Goal: Task Accomplishment & Management: Manage account settings

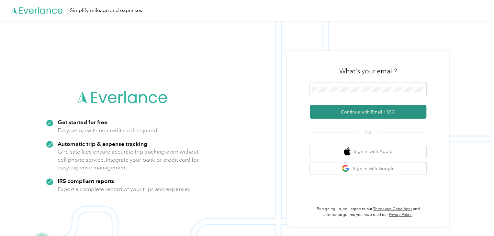
click at [360, 110] on button "Continue with Email / SSO" at bounding box center [368, 112] width 117 height 14
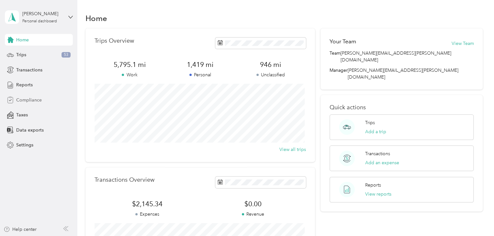
click at [28, 99] on span "Compliance" at bounding box center [29, 100] width 26 height 7
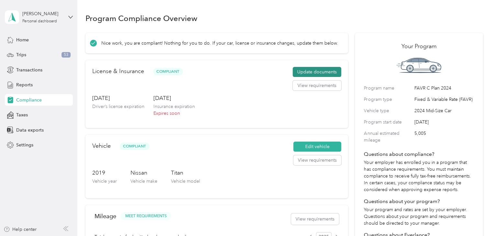
click at [318, 74] on button "Update documents" at bounding box center [317, 72] width 49 height 10
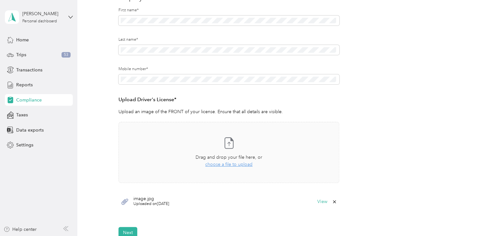
scroll to position [97, 0]
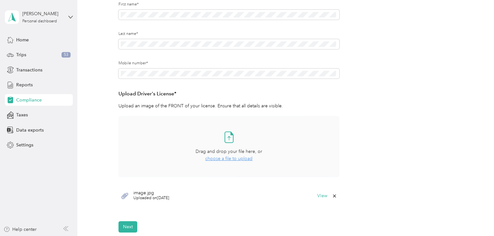
click at [228, 136] on icon at bounding box center [228, 137] width 13 height 13
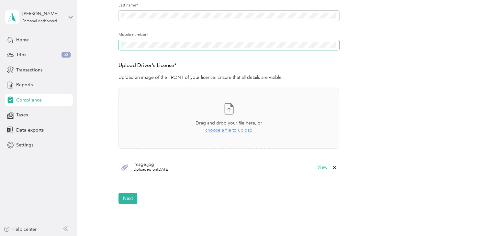
scroll to position [123, 0]
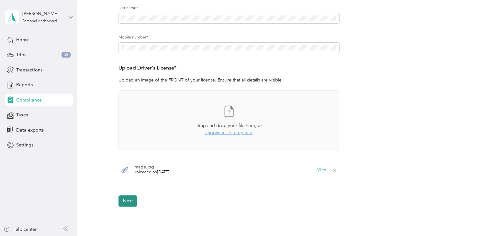
click at [130, 202] on button "Next" at bounding box center [128, 201] width 19 height 11
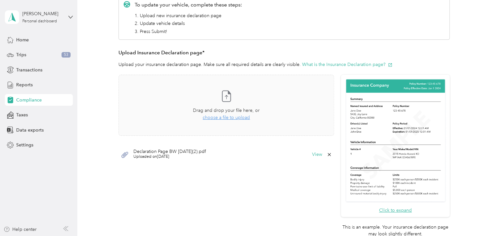
scroll to position [179, 0]
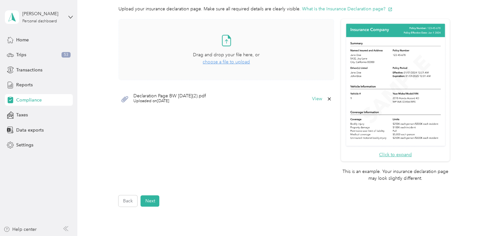
click at [223, 63] on span "choose a file to upload" at bounding box center [226, 62] width 47 height 6
click at [147, 200] on button "Next" at bounding box center [150, 201] width 19 height 11
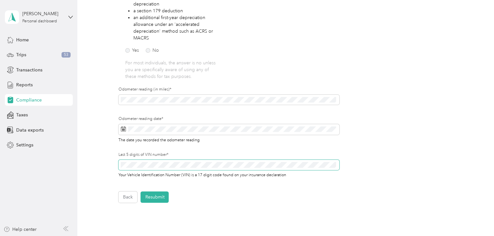
scroll to position [170, 0]
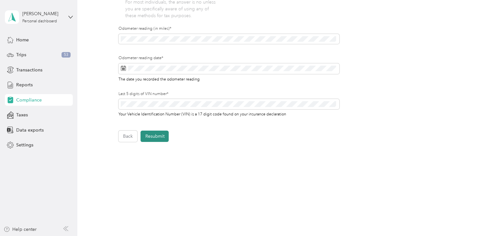
click at [160, 138] on button "Resubmit" at bounding box center [155, 136] width 28 height 11
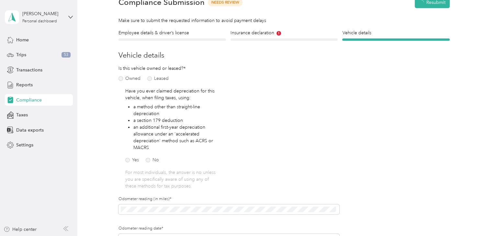
scroll to position [8, 0]
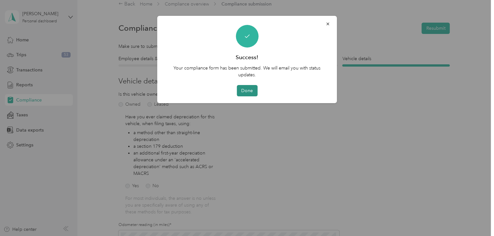
click at [252, 91] on button "Done" at bounding box center [247, 90] width 21 height 11
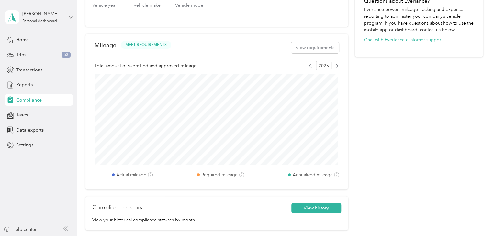
scroll to position [73, 0]
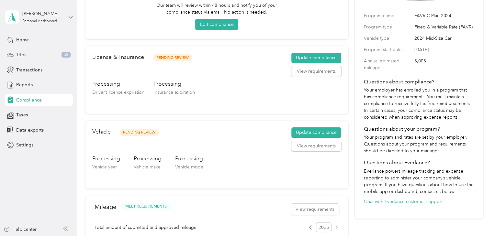
click at [19, 56] on span "Trips" at bounding box center [21, 54] width 10 height 7
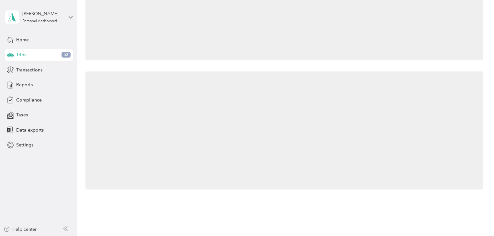
scroll to position [73, 0]
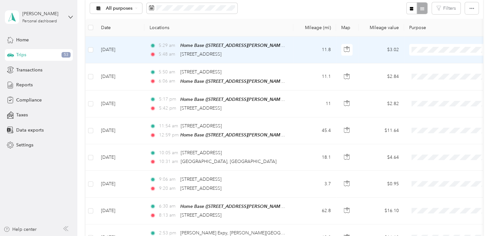
click at [428, 74] on span "Personal" at bounding box center [455, 71] width 60 height 7
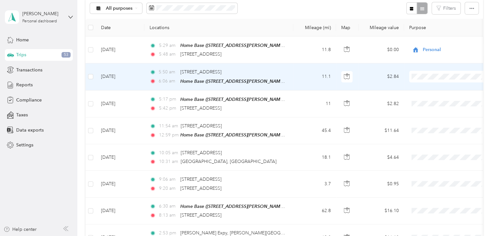
click at [434, 97] on span "Personal" at bounding box center [455, 98] width 60 height 7
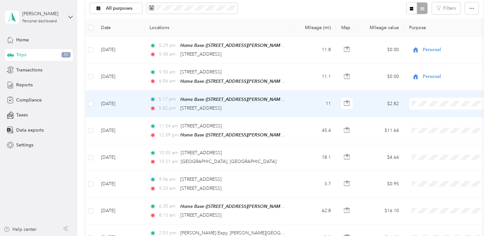
click at [431, 114] on span "Convergint Technologies" at bounding box center [455, 114] width 60 height 7
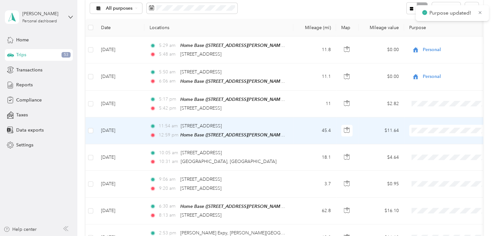
click at [430, 139] on span "Convergint Technologies" at bounding box center [455, 139] width 60 height 7
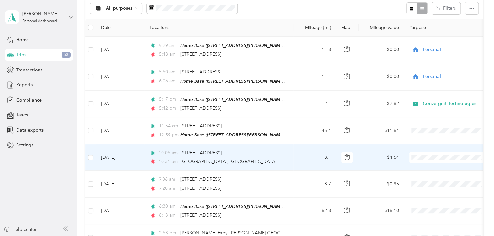
click at [432, 166] on span "Convergint Technologies" at bounding box center [455, 166] width 60 height 7
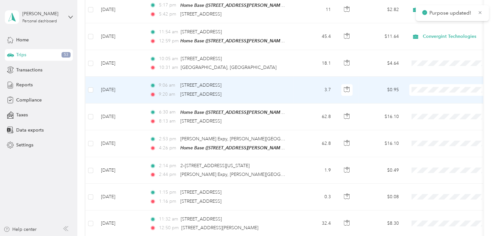
scroll to position [170, 0]
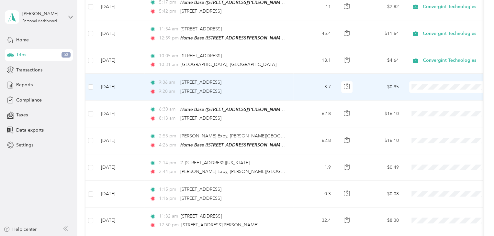
click at [433, 97] on span "Convergint Technologies" at bounding box center [455, 97] width 60 height 7
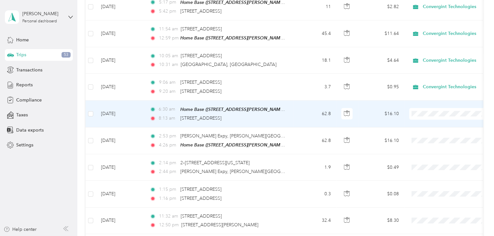
click at [432, 121] on span "Convergint Technologies" at bounding box center [455, 123] width 60 height 7
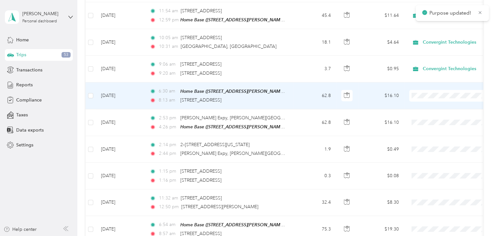
scroll to position [202, 0]
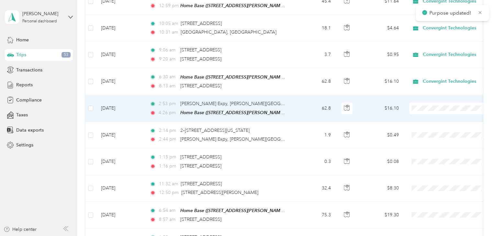
click at [434, 118] on span "Convergint Technologies" at bounding box center [455, 118] width 60 height 7
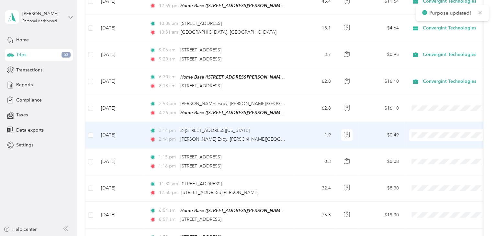
click at [430, 145] on span "Convergint Technologies" at bounding box center [455, 144] width 60 height 7
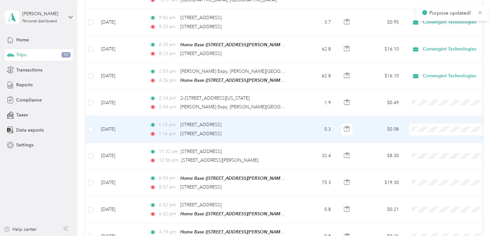
click at [433, 138] on span "Convergint Technologies" at bounding box center [455, 138] width 60 height 7
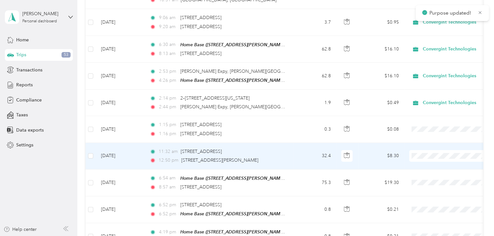
drag, startPoint x: 434, startPoint y: 164, endPoint x: 432, endPoint y: 157, distance: 7.0
click at [434, 164] on span "Convergint Technologies" at bounding box center [455, 165] width 60 height 7
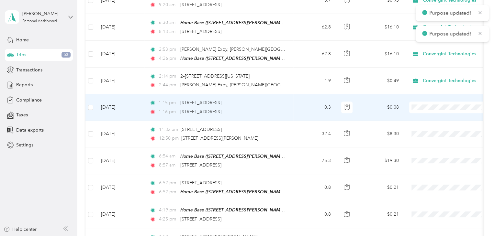
scroll to position [299, 0]
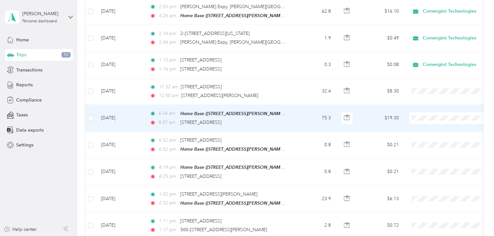
click at [429, 127] on span "Convergint Technologies" at bounding box center [455, 125] width 60 height 7
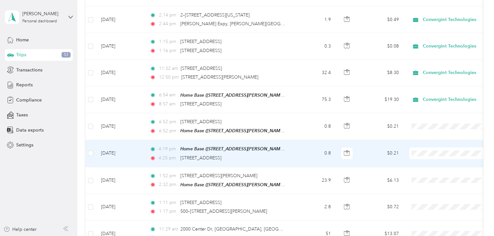
scroll to position [332, 0]
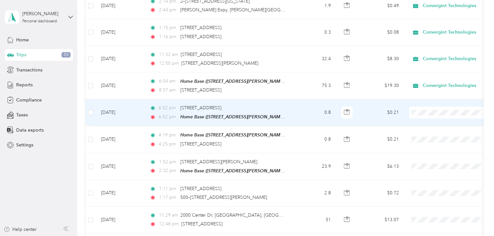
click at [429, 132] on span "Personal" at bounding box center [455, 132] width 60 height 7
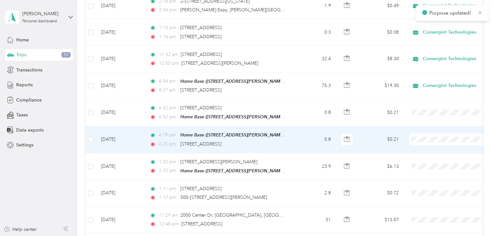
click at [430, 157] on span "Personal" at bounding box center [455, 159] width 60 height 7
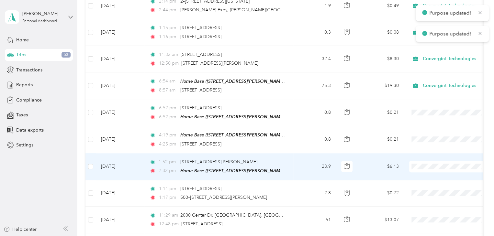
scroll to position [396, 0]
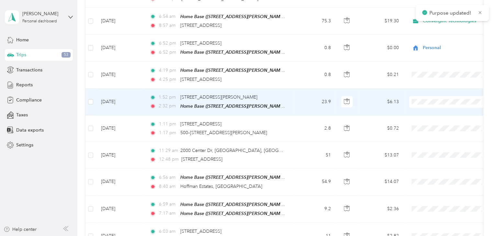
click at [440, 112] on li "Convergint Technologies" at bounding box center [449, 109] width 80 height 11
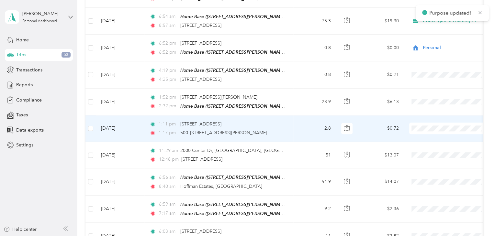
click at [430, 136] on span "Convergint Technologies" at bounding box center [455, 136] width 60 height 7
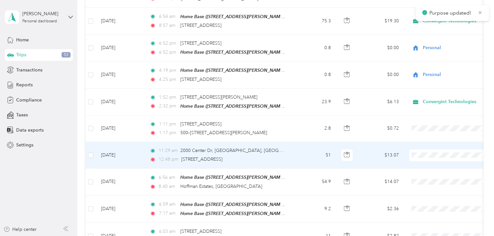
drag, startPoint x: 428, startPoint y: 161, endPoint x: 427, endPoint y: 157, distance: 3.9
click at [428, 161] on span "Convergint Technologies" at bounding box center [455, 162] width 60 height 7
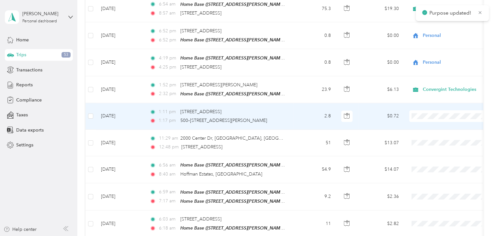
scroll to position [429, 0]
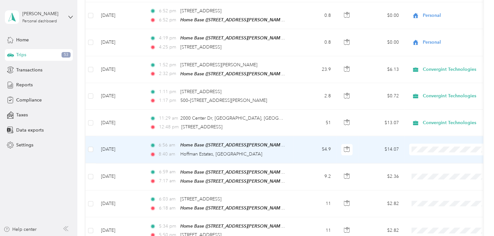
click at [429, 156] on span "Convergint Technologies" at bounding box center [455, 155] width 60 height 7
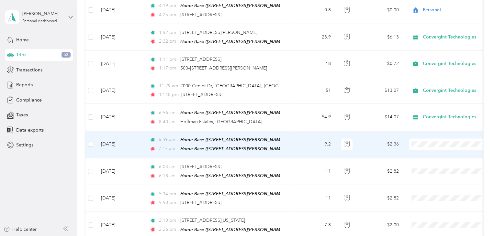
click at [429, 152] on span "Convergint Technologies" at bounding box center [455, 148] width 60 height 7
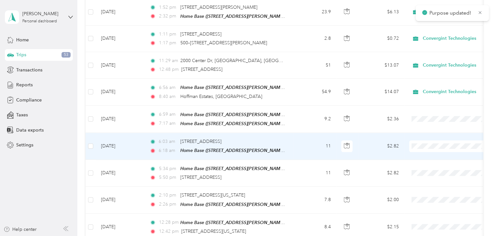
scroll to position [494, 0]
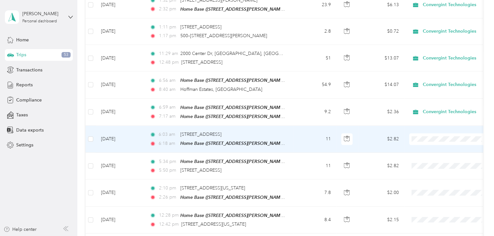
click at [429, 154] on span "Personal" at bounding box center [455, 154] width 60 height 7
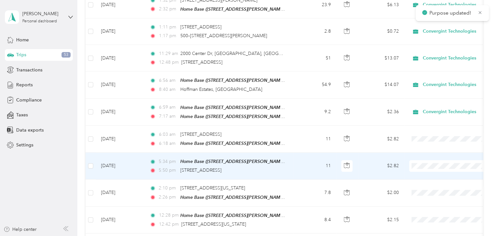
click at [428, 181] on span "Personal" at bounding box center [455, 183] width 60 height 7
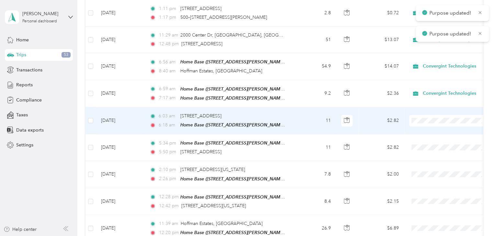
scroll to position [526, 0]
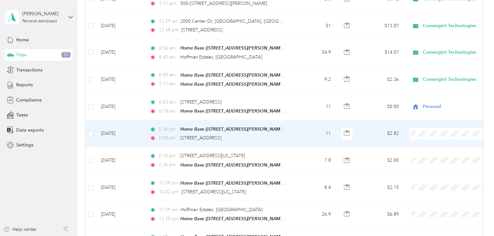
click at [433, 151] on span "Personal" at bounding box center [455, 150] width 60 height 7
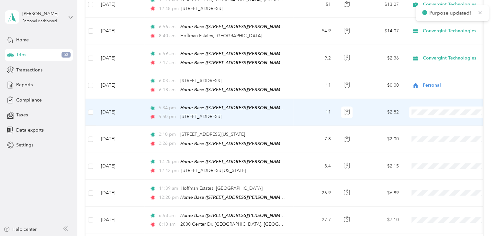
scroll to position [558, 0]
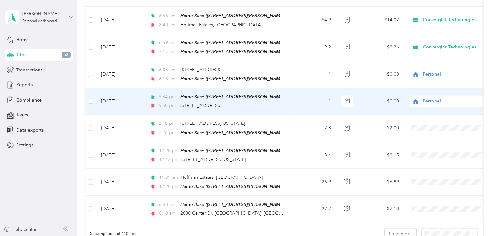
click at [426, 98] on span "Personal" at bounding box center [452, 101] width 59 height 7
click at [433, 107] on span "Convergint Technologies" at bounding box center [455, 107] width 60 height 7
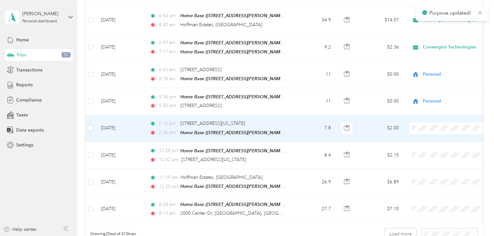
drag, startPoint x: 437, startPoint y: 134, endPoint x: 434, endPoint y: 139, distance: 5.7
click at [436, 134] on span "Convergint Technologies" at bounding box center [455, 132] width 60 height 7
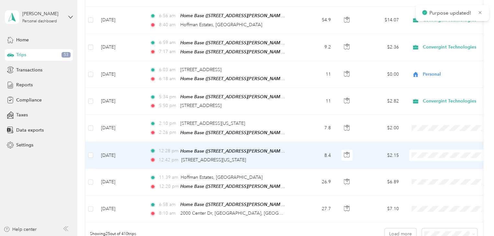
click at [430, 160] on span "Convergint Technologies" at bounding box center [455, 160] width 60 height 7
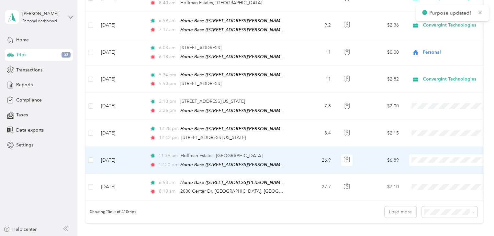
scroll to position [623, 0]
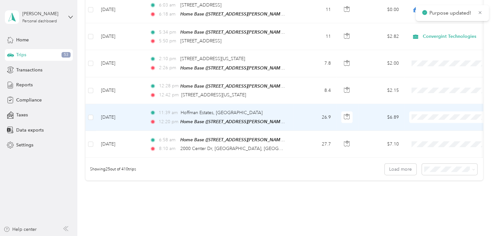
click at [435, 123] on span "Convergint Technologies" at bounding box center [455, 122] width 60 height 7
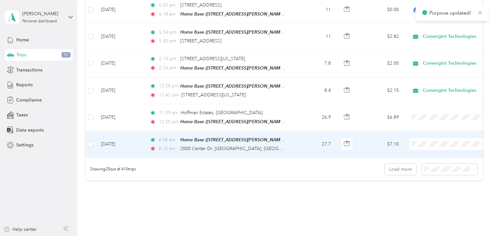
click at [429, 146] on span "Convergint Technologies" at bounding box center [455, 148] width 60 height 7
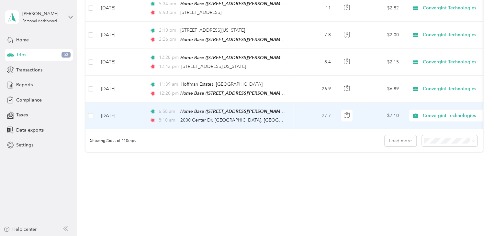
scroll to position [654, 0]
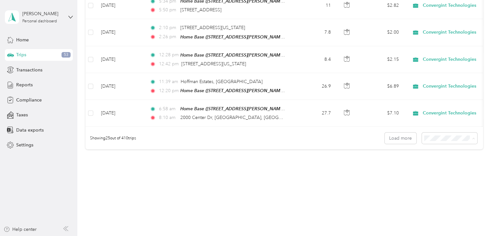
click at [437, 169] on span "100 per load" at bounding box center [438, 170] width 27 height 6
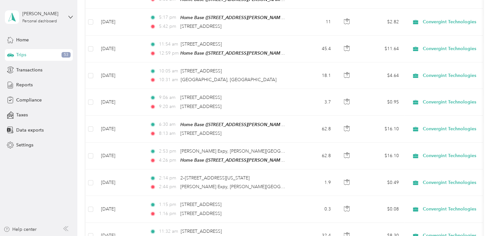
scroll to position [654, 0]
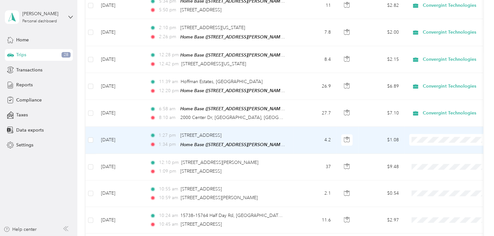
click at [434, 144] on span "Convergint Technologies" at bounding box center [455, 144] width 60 height 7
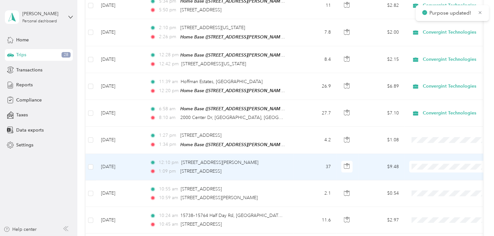
click at [427, 171] on span "Convergint Technologies" at bounding box center [455, 170] width 60 height 7
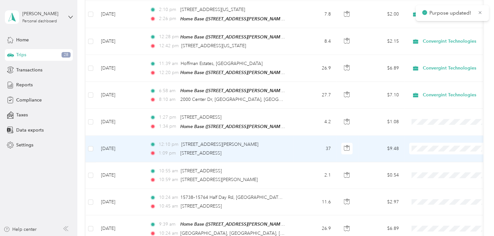
scroll to position [687, 0]
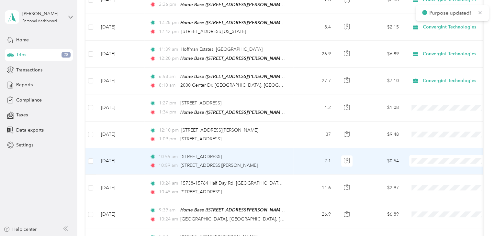
click at [433, 166] on span "Convergint Technologies" at bounding box center [455, 165] width 60 height 7
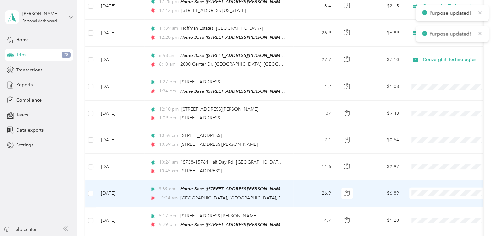
scroll to position [719, 0]
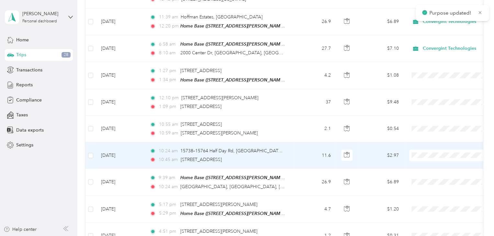
click at [431, 161] on li "Convergint Technologies" at bounding box center [449, 159] width 80 height 11
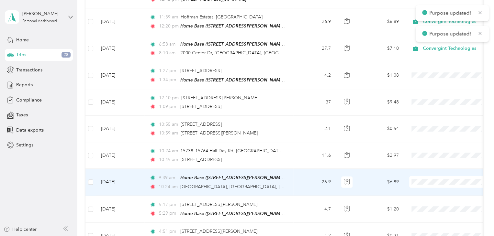
scroll to position [751, 0]
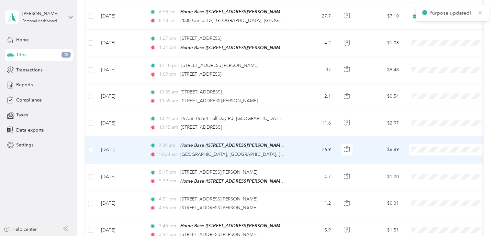
click at [434, 158] on li "Convergint Technologies" at bounding box center [449, 153] width 80 height 11
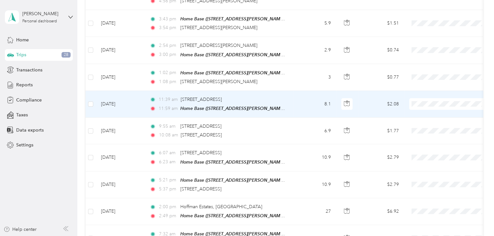
scroll to position [1010, 0]
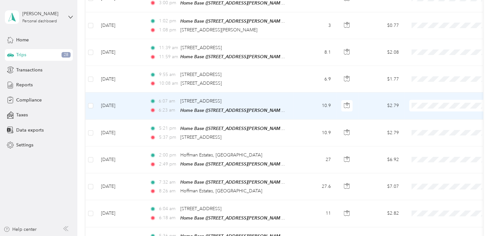
click at [431, 106] on span "Convergint Technologies" at bounding box center [455, 107] width 60 height 7
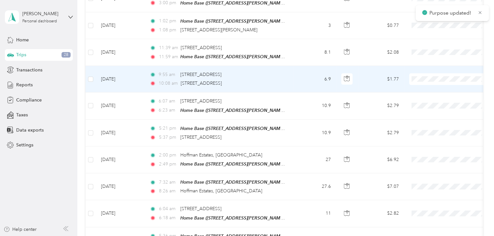
click at [437, 80] on span "Convergint Technologies" at bounding box center [455, 79] width 60 height 7
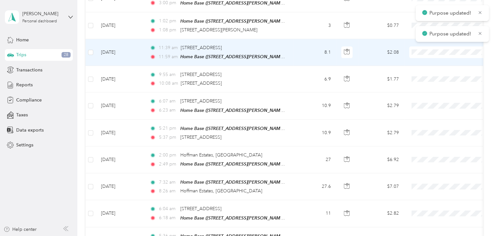
click at [437, 55] on span "Convergint Technologies" at bounding box center [455, 53] width 60 height 7
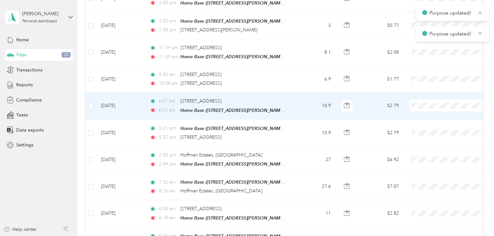
scroll to position [978, 0]
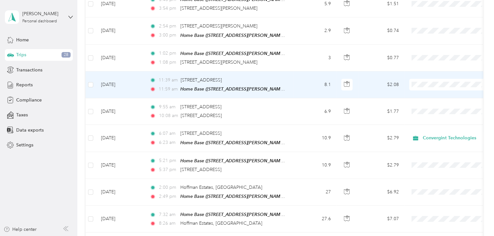
click at [430, 85] on span "Convergint Technologies" at bounding box center [455, 86] width 60 height 7
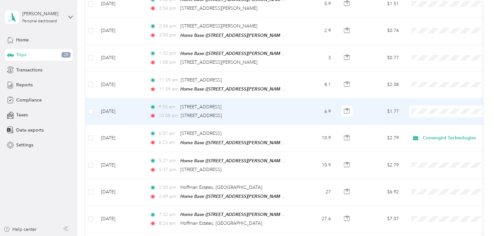
click at [427, 111] on span "Convergint Technologies" at bounding box center [455, 112] width 60 height 7
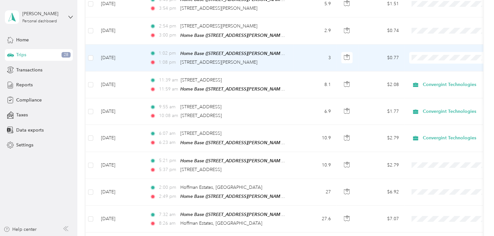
click at [434, 58] on span "Convergint Technologies" at bounding box center [455, 59] width 60 height 7
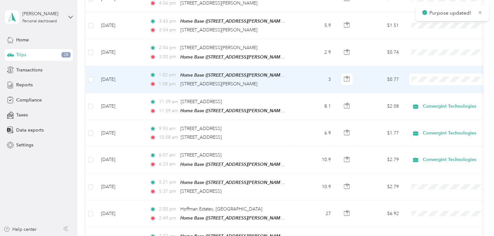
scroll to position [946, 0]
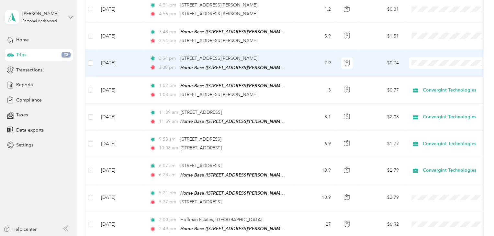
click at [435, 77] on span "Personal" at bounding box center [455, 77] width 60 height 7
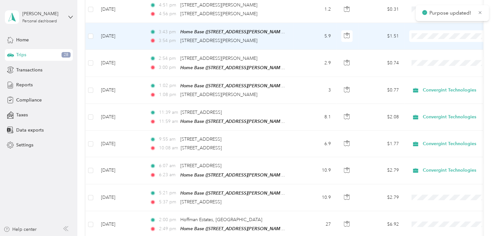
click at [425, 30] on span at bounding box center [449, 36] width 80 height 12
click at [433, 51] on span "Personal" at bounding box center [455, 50] width 60 height 7
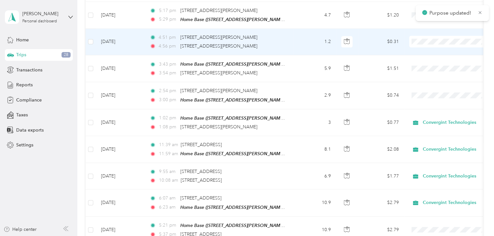
scroll to position [881, 0]
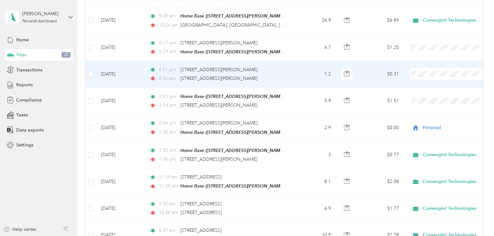
drag, startPoint x: 432, startPoint y: 87, endPoint x: 432, endPoint y: 74, distance: 12.6
click at [432, 87] on span "Personal" at bounding box center [455, 87] width 60 height 7
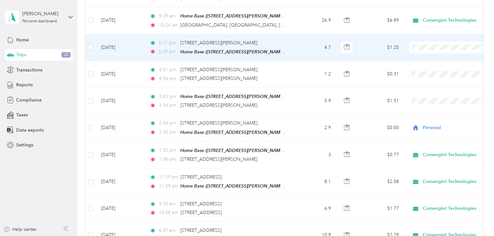
click at [433, 60] on span "Personal" at bounding box center [455, 60] width 60 height 7
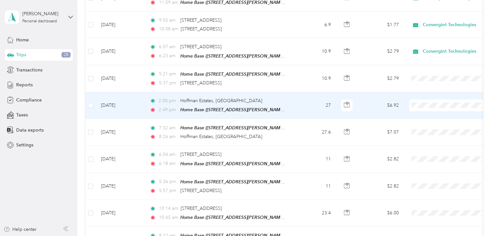
scroll to position [1075, 0]
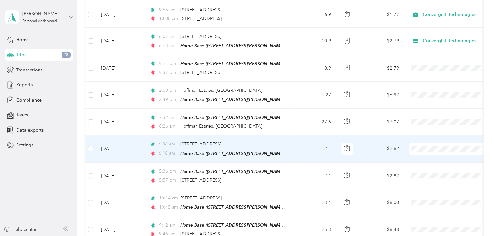
click at [435, 149] on span "Convergint Technologies" at bounding box center [455, 148] width 60 height 7
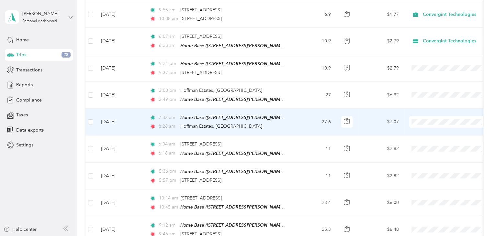
click at [433, 122] on span "Convergint Technologies" at bounding box center [455, 122] width 60 height 7
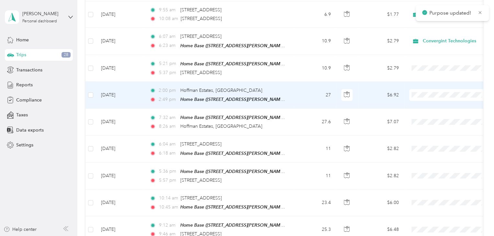
click at [435, 98] on ol "Convergint Technologies Personal" at bounding box center [449, 101] width 80 height 23
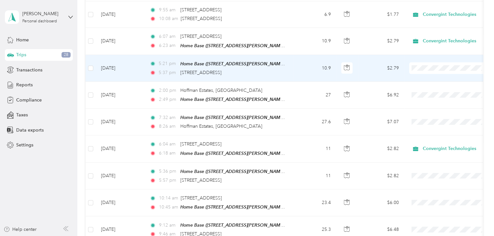
click at [435, 71] on li "Convergint Technologies" at bounding box center [449, 68] width 80 height 11
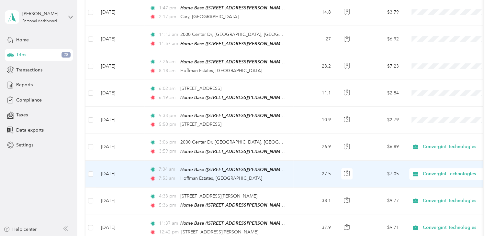
scroll to position [1399, 0]
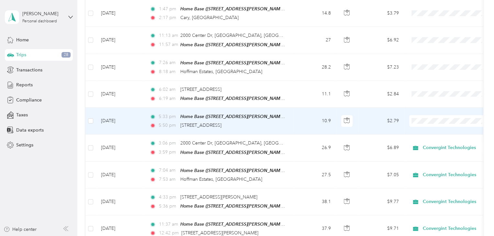
click at [432, 118] on span "Convergint Technologies" at bounding box center [455, 117] width 60 height 7
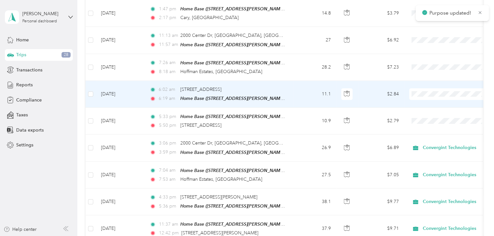
click at [435, 91] on span "Convergint Technologies" at bounding box center [455, 90] width 60 height 7
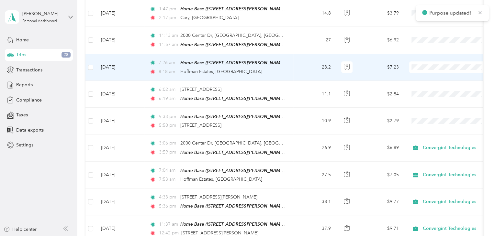
drag, startPoint x: 432, startPoint y: 63, endPoint x: 429, endPoint y: 64, distance: 3.9
click at [432, 63] on span "Convergint Technologies" at bounding box center [455, 64] width 60 height 7
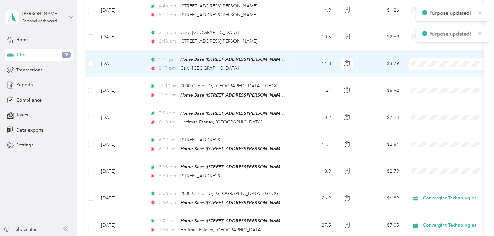
scroll to position [1334, 0]
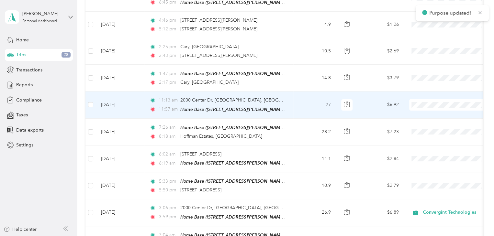
drag, startPoint x: 429, startPoint y: 101, endPoint x: 428, endPoint y: 96, distance: 5.7
click at [429, 101] on span "Convergint Technologies" at bounding box center [455, 101] width 60 height 7
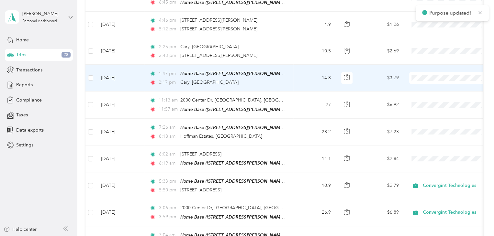
click at [430, 75] on span "Convergint Technologies" at bounding box center [455, 75] width 60 height 7
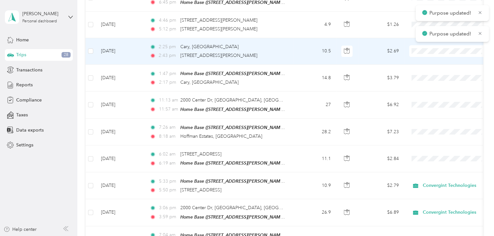
click at [421, 37] on div "Purpose updated!" at bounding box center [452, 34] width 73 height 16
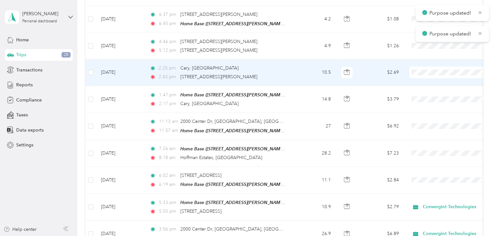
scroll to position [1302, 0]
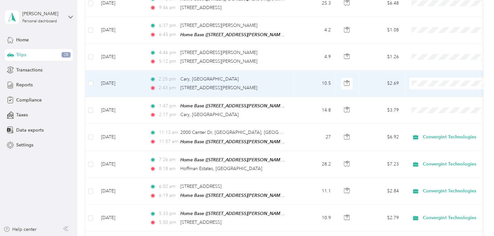
click at [432, 81] on span "Convergint Technologies" at bounding box center [455, 81] width 60 height 7
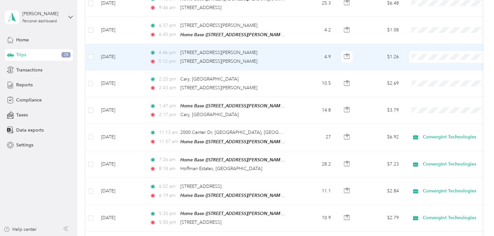
click at [434, 56] on span "Convergint Technologies" at bounding box center [455, 54] width 60 height 7
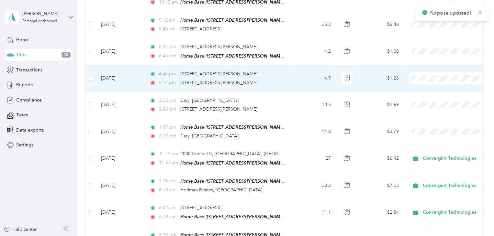
scroll to position [1269, 0]
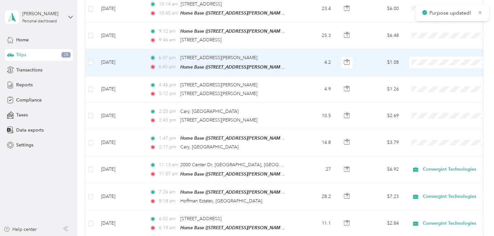
click at [440, 58] on span "Convergint Technologies" at bounding box center [455, 60] width 60 height 7
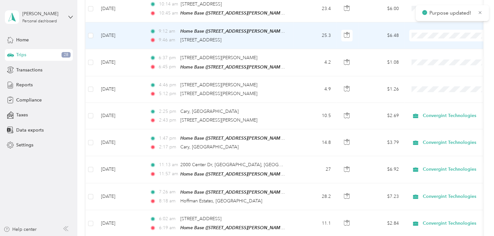
scroll to position [1237, 0]
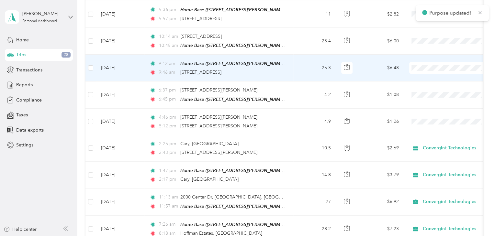
click at [437, 66] on span "Convergint Technologies" at bounding box center [455, 65] width 60 height 7
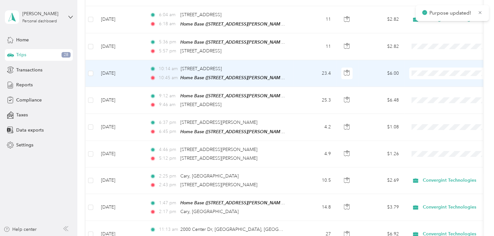
click at [440, 70] on span "Convergint Technologies" at bounding box center [455, 72] width 60 height 7
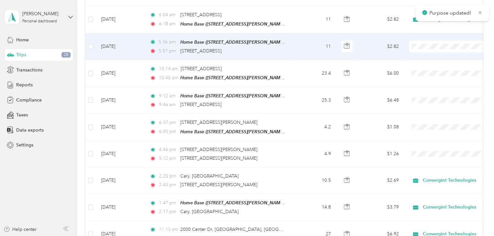
click at [412, 41] on span at bounding box center [449, 47] width 80 height 12
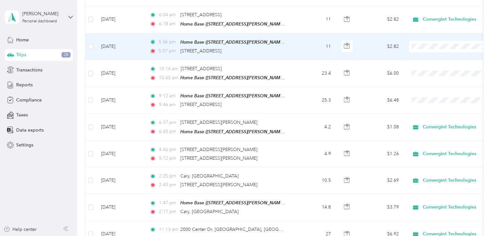
drag, startPoint x: 440, startPoint y: 44, endPoint x: 432, endPoint y: 52, distance: 11.7
click at [440, 44] on span "Convergint Technologies" at bounding box center [455, 45] width 60 height 7
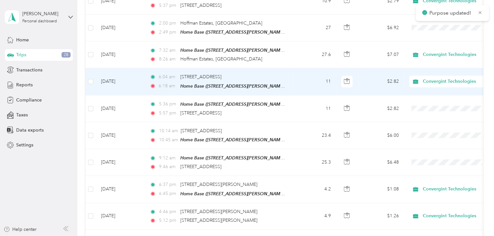
scroll to position [1140, 0]
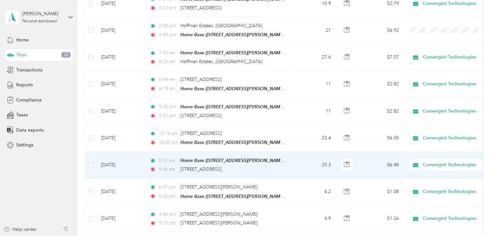
click at [424, 162] on span "Convergint Technologies" at bounding box center [452, 165] width 59 height 7
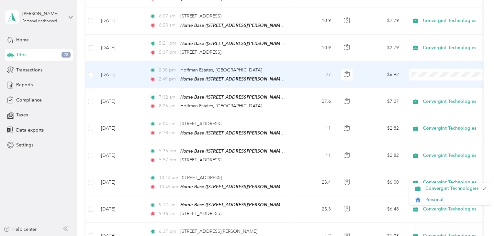
scroll to position [1075, 0]
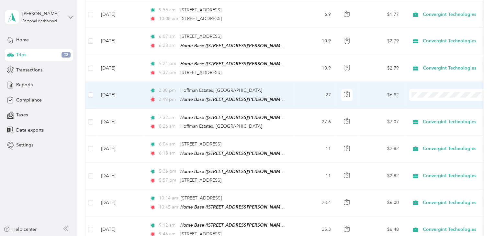
click at [434, 95] on span "Convergint Technologies" at bounding box center [455, 94] width 60 height 7
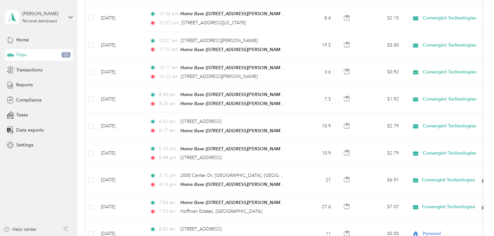
scroll to position [2452, 0]
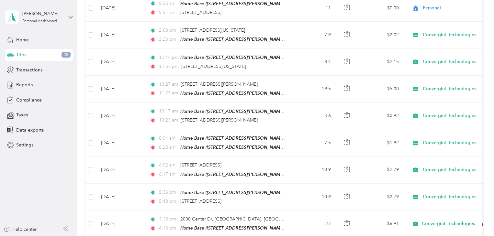
click at [24, 55] on span "Trips" at bounding box center [21, 54] width 10 height 7
click at [22, 40] on span "Home" at bounding box center [22, 40] width 13 height 7
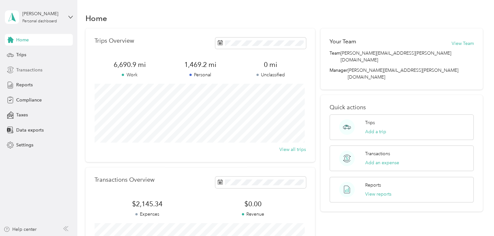
click at [23, 70] on span "Transactions" at bounding box center [29, 70] width 26 height 7
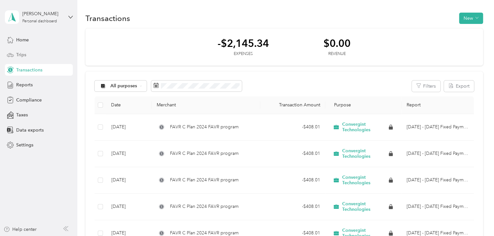
click at [23, 54] on span "Trips" at bounding box center [21, 54] width 10 height 7
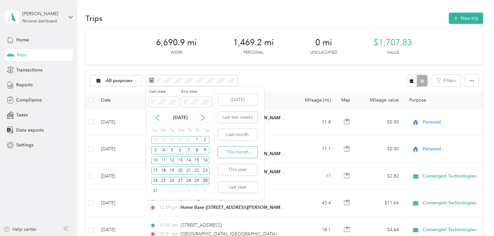
click at [240, 149] on button "This month" at bounding box center [238, 152] width 40 height 11
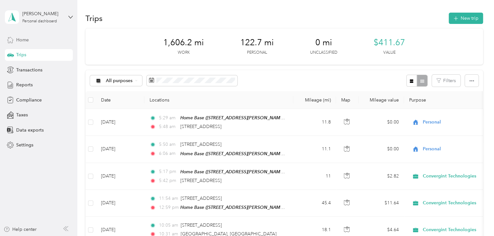
click at [23, 40] on span "Home" at bounding box center [22, 40] width 13 height 7
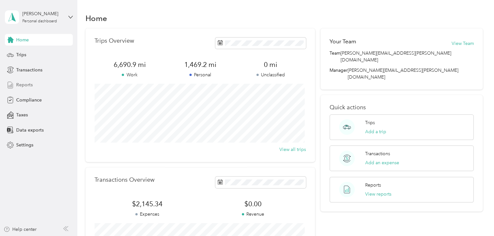
click at [21, 82] on span "Reports" at bounding box center [24, 85] width 17 height 7
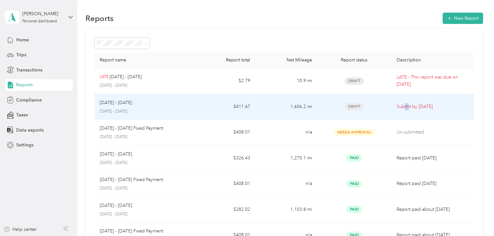
click at [405, 107] on p "Submit by [DATE]" at bounding box center [433, 106] width 72 height 7
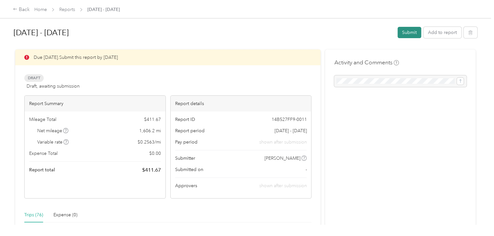
click at [407, 33] on button "Submit" at bounding box center [410, 32] width 24 height 11
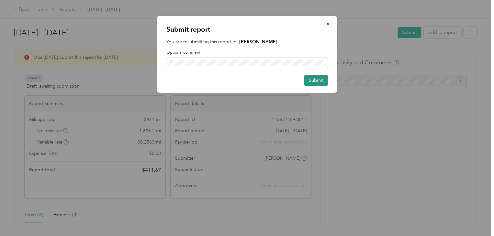
click at [319, 79] on button "Submit" at bounding box center [316, 80] width 24 height 11
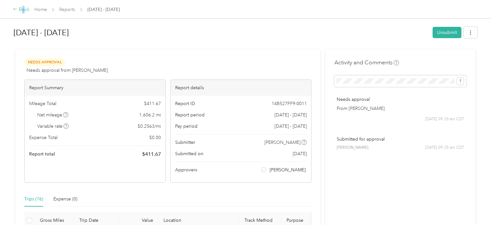
click at [22, 10] on div "Back" at bounding box center [21, 10] width 17 height 8
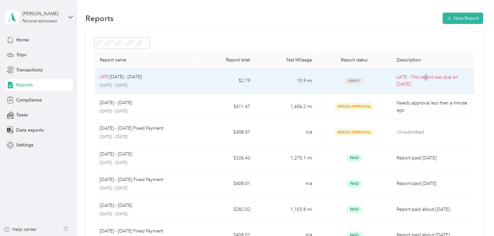
click at [423, 79] on p "LATE - This report was due on [DATE]" at bounding box center [433, 81] width 72 height 14
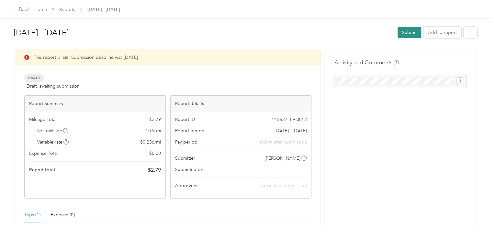
click at [404, 33] on button "Submit" at bounding box center [410, 32] width 24 height 11
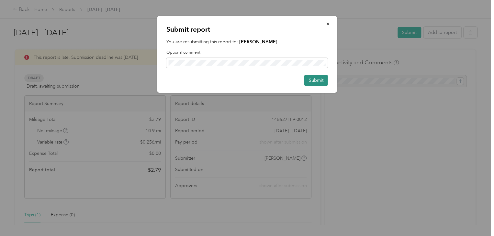
click at [322, 79] on button "Submit" at bounding box center [316, 80] width 24 height 11
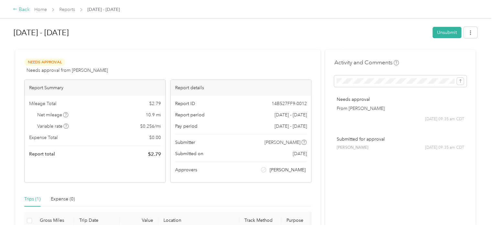
click at [22, 7] on div "Back" at bounding box center [21, 10] width 17 height 8
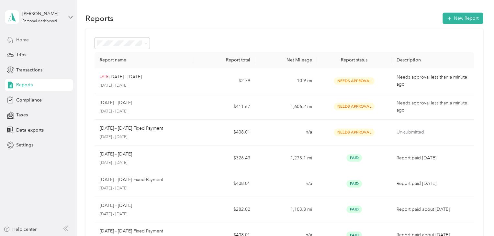
click at [22, 38] on span "Home" at bounding box center [22, 40] width 13 height 7
